Goal: Information Seeking & Learning: Learn about a topic

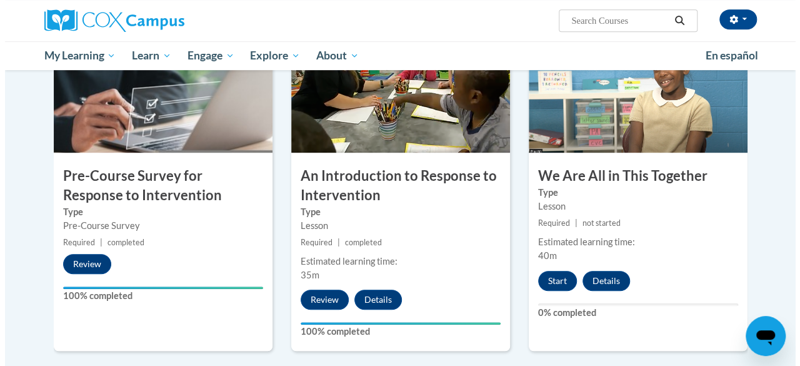
scroll to position [344, 0]
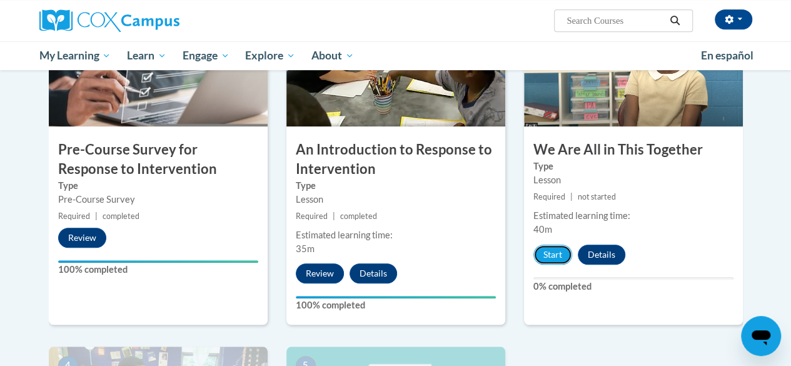
click at [558, 251] on button "Start" at bounding box center [552, 254] width 39 height 20
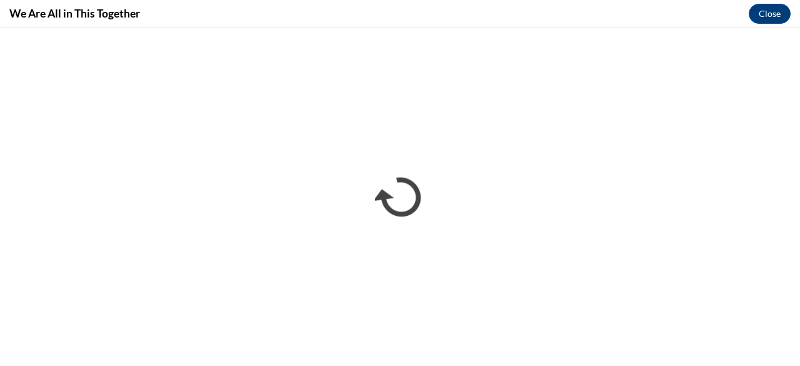
scroll to position [0, 0]
